Goal: Navigation & Orientation: Find specific page/section

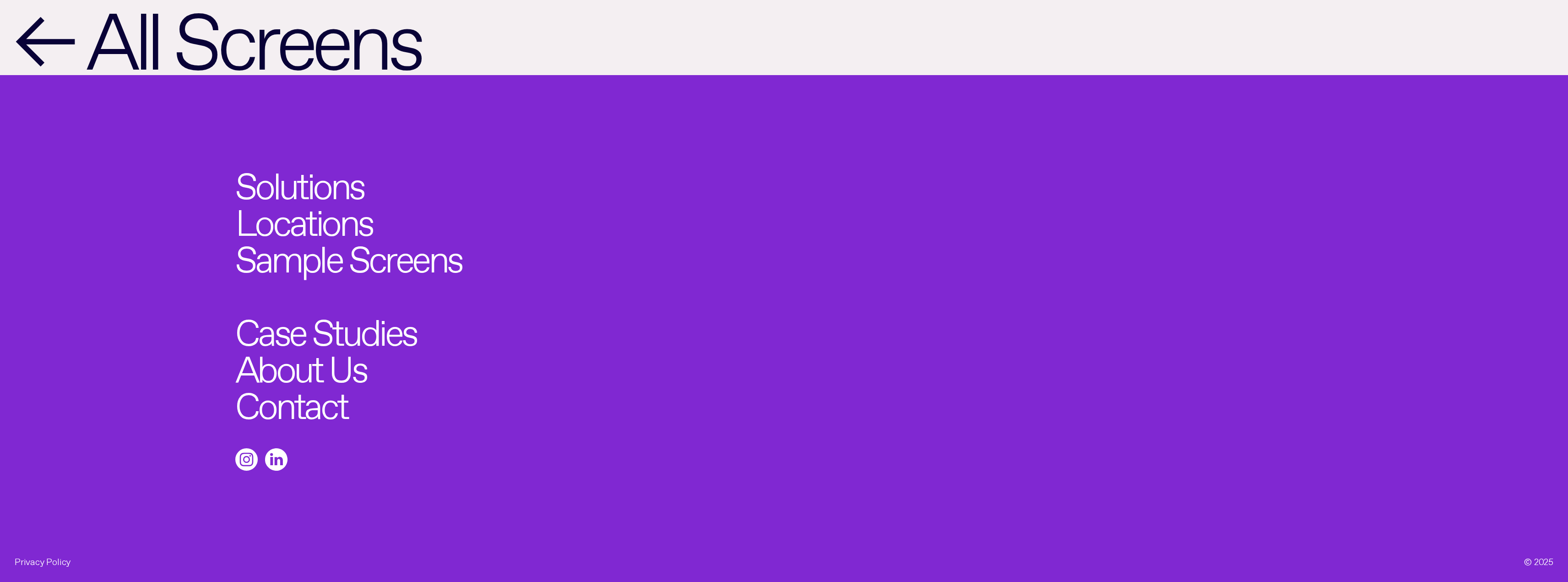
scroll to position [1861, 0]
click at [320, 367] on link "About Us" at bounding box center [308, 363] width 144 height 40
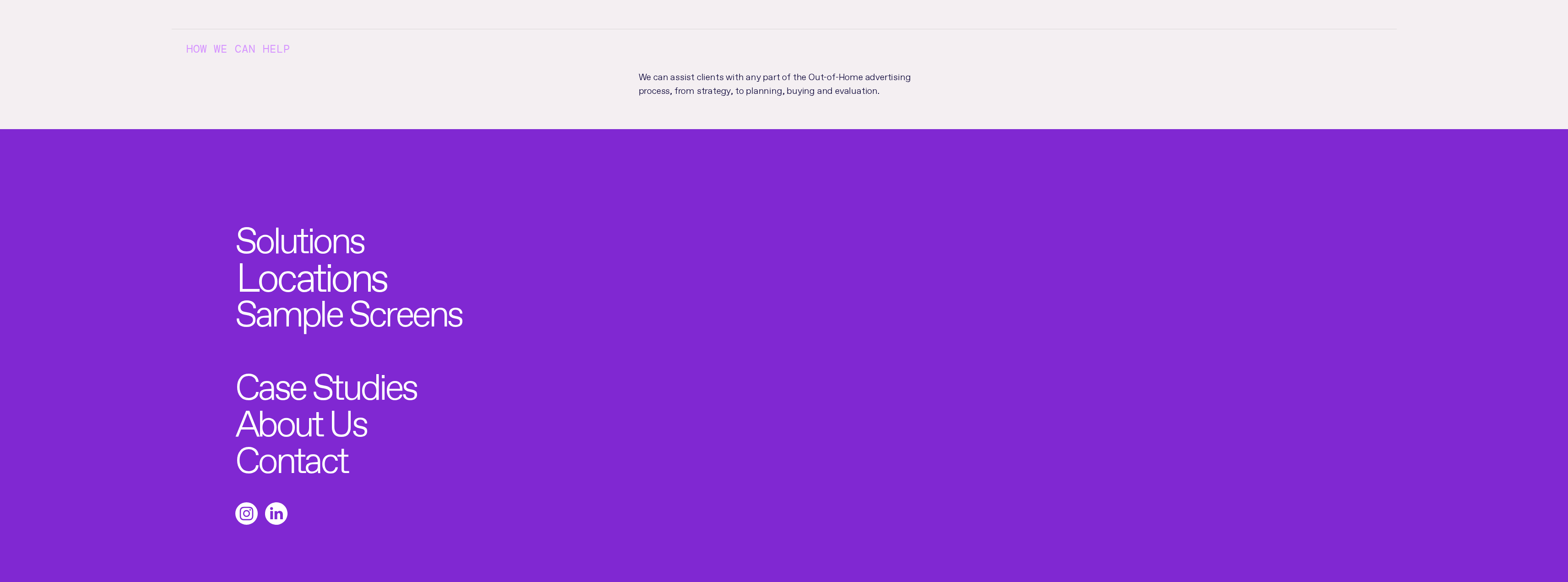
scroll to position [549, 0]
click at [303, 261] on link "Locations" at bounding box center [311, 271] width 151 height 40
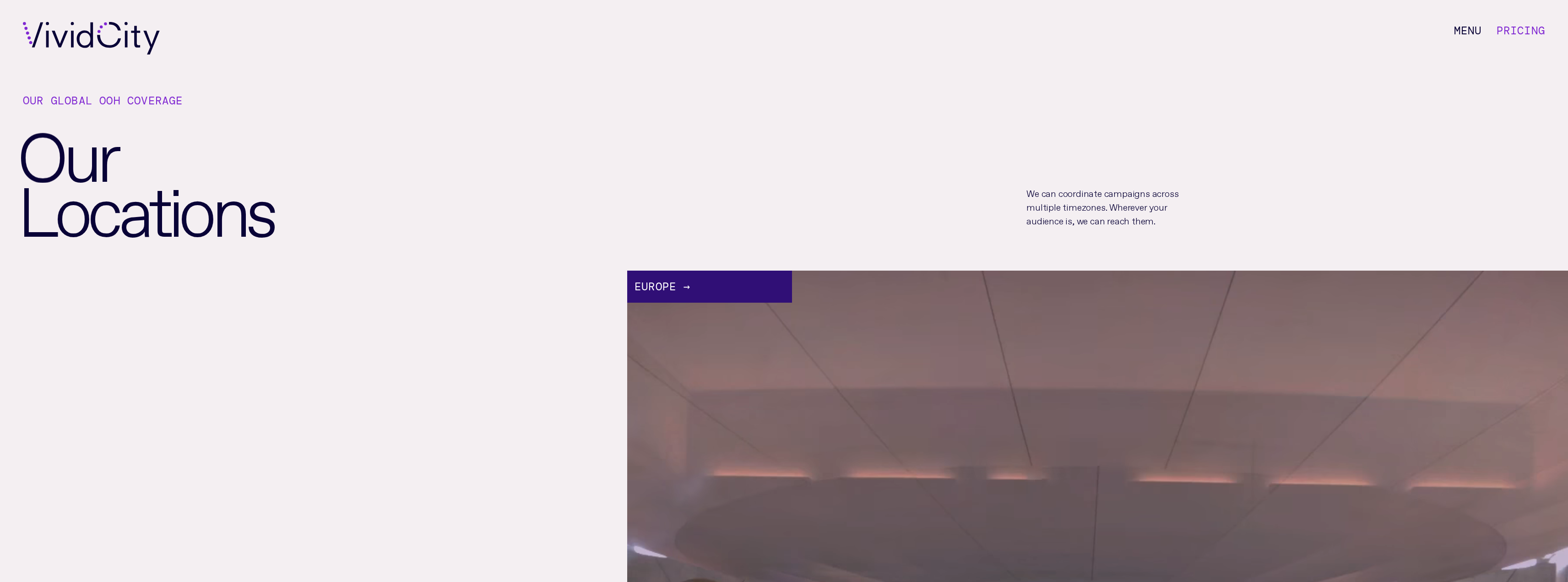
click at [657, 282] on div "Europe →" at bounding box center [710, 287] width 165 height 32
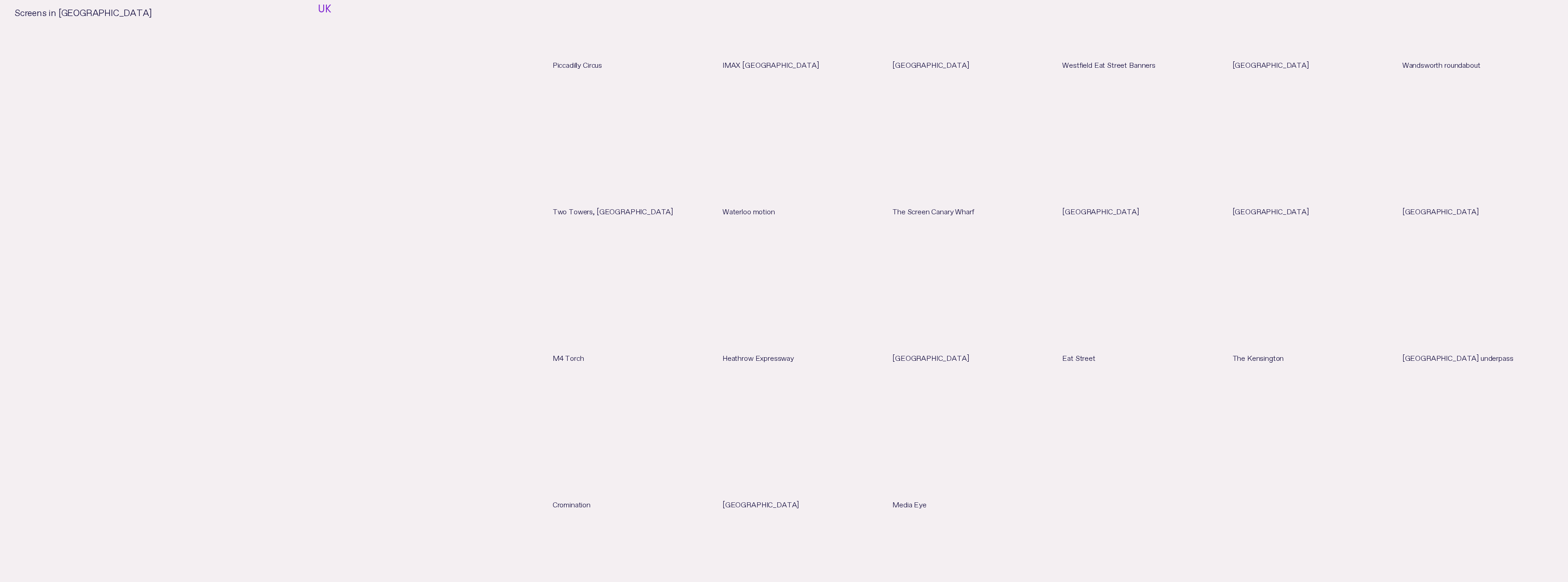
scroll to position [2792, 0]
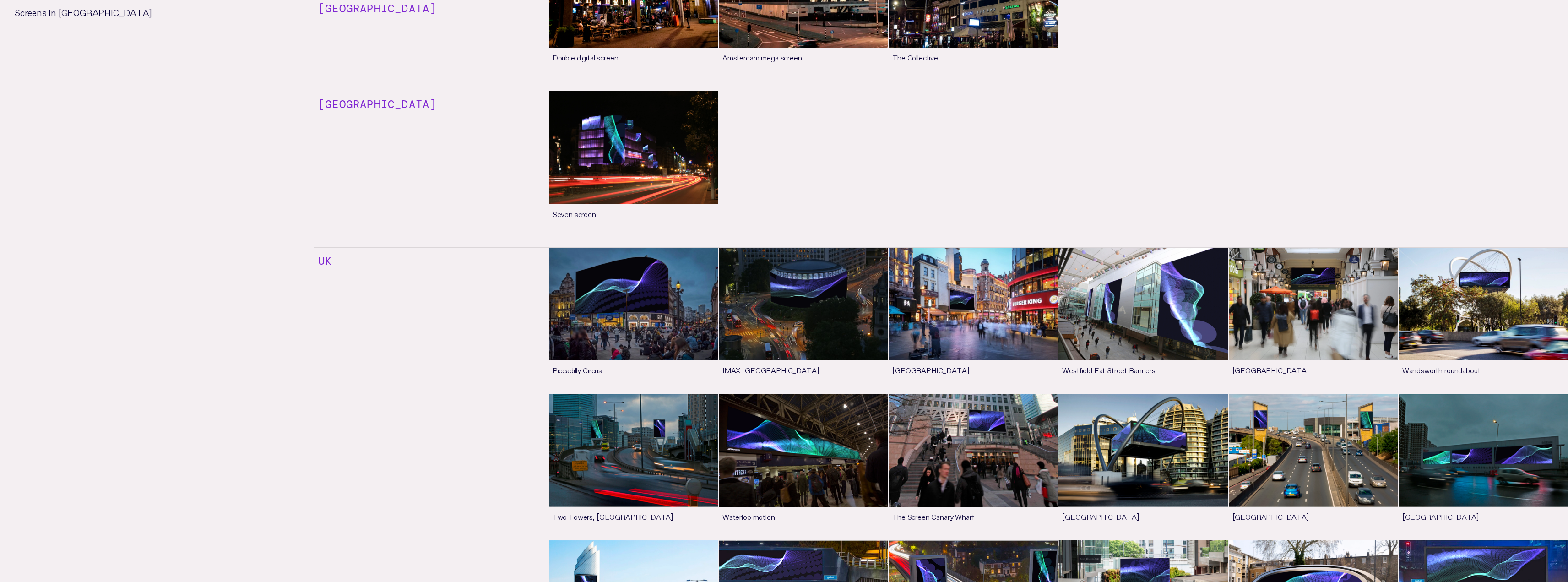
click at [603, 311] on link "See more" at bounding box center [633, 320] width 169 height 146
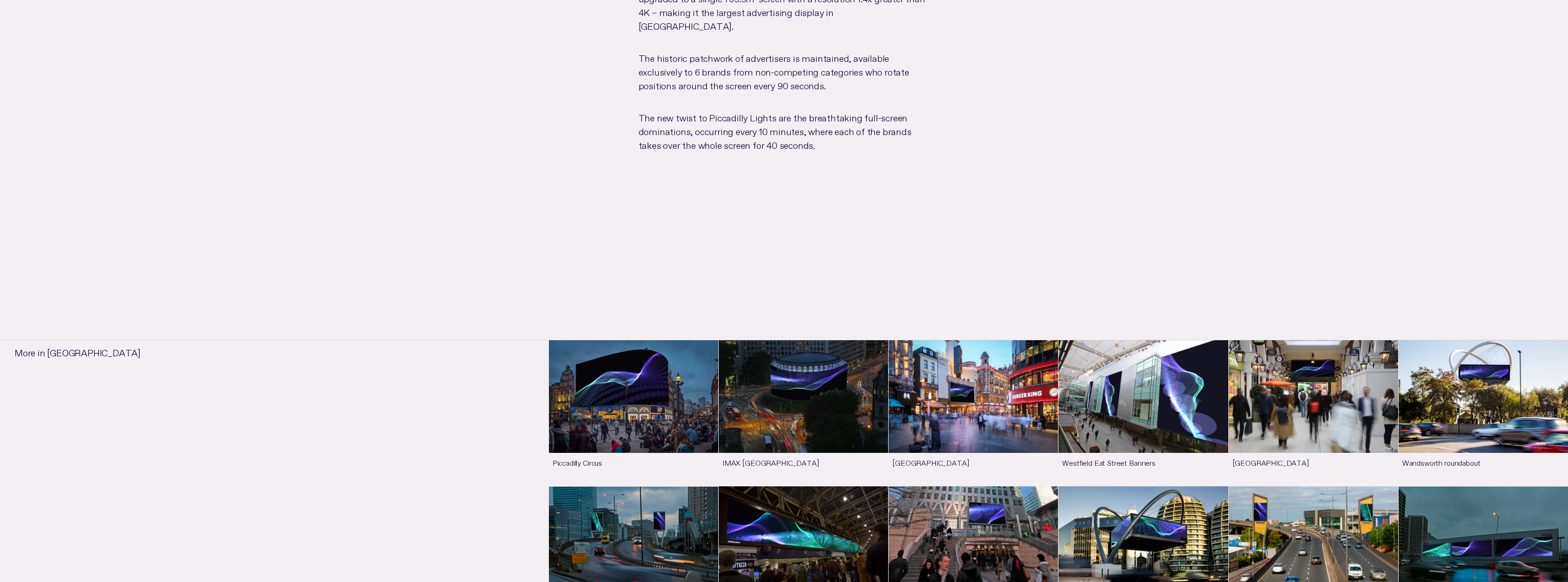
scroll to position [1191, 0]
